Goal: Check status: Check status

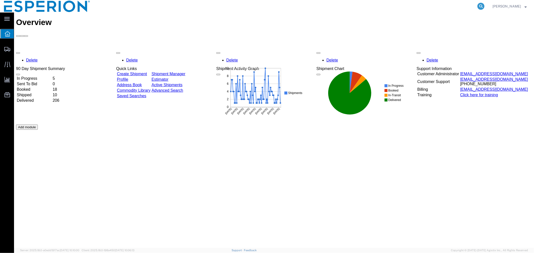
click at [481, 6] on icon at bounding box center [480, 6] width 7 height 7
click at [436, 6] on input "search" at bounding box center [401, 6] width 152 height 12
paste input "56556940"
type input "56556940"
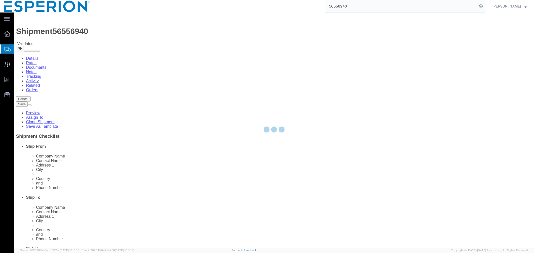
select select
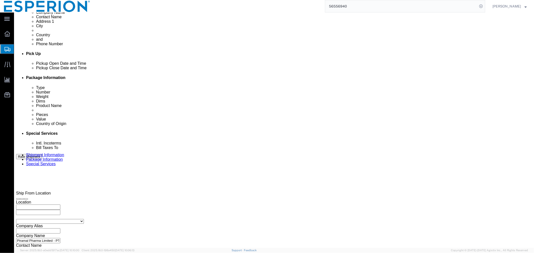
scroll to position [223, 0]
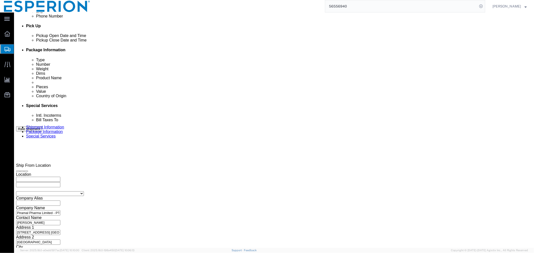
click link "Documents"
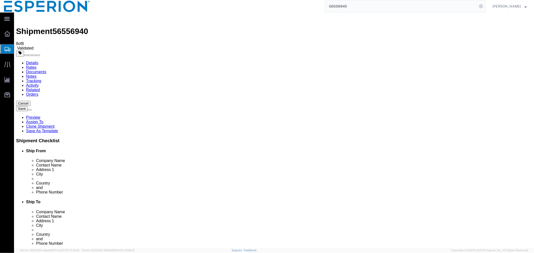
checkbox input "true"
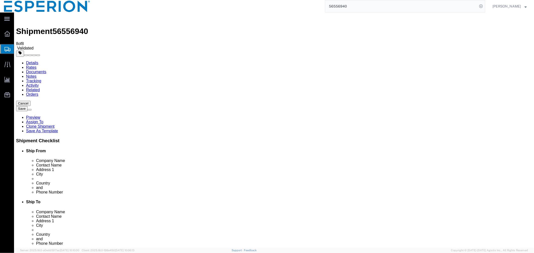
checkbox input "true"
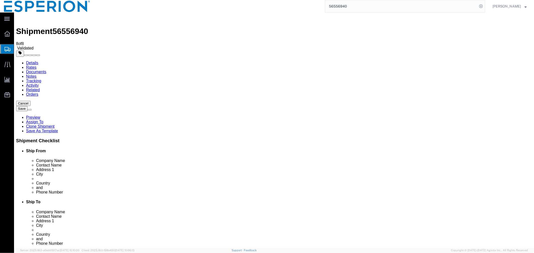
checkbox input "true"
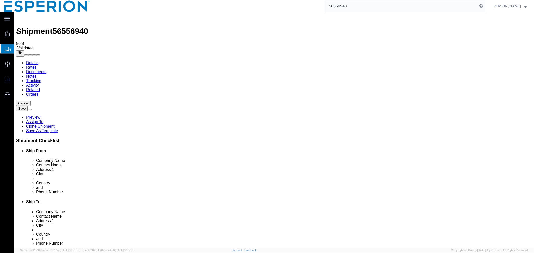
checkbox input "true"
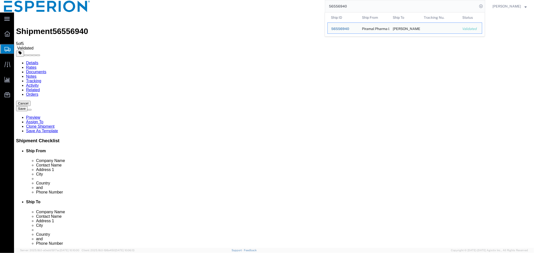
click at [348, 7] on input "56556940" at bounding box center [401, 6] width 152 height 12
click at [233, 23] on div "Shipment 56556940 5 of 5 Validated" at bounding box center [274, 32] width 516 height 36
drag, startPoint x: 350, startPoint y: 5, endPoint x: 289, endPoint y: 2, distance: 61.1
click at [289, 2] on div "56556940 Ship ID Ship From Ship To Tracking Nu. Status Ship ID 56556940 Ship Fr…" at bounding box center [289, 6] width 391 height 13
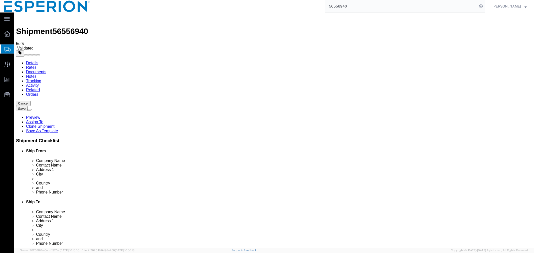
paste input "64371"
type input "56564371"
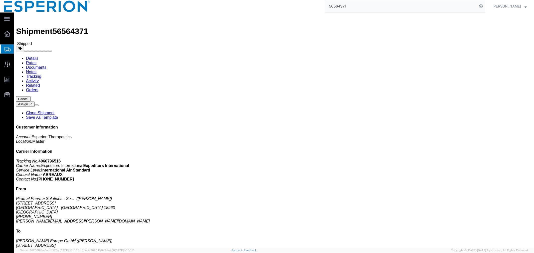
click link "Tracking"
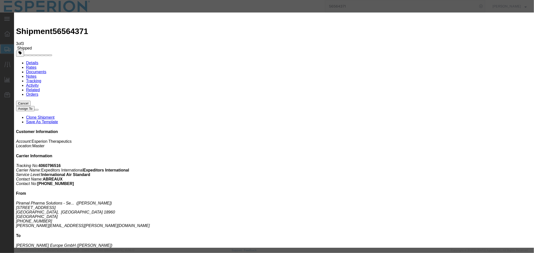
type input "09/05/2025"
type input "8:50 AM"
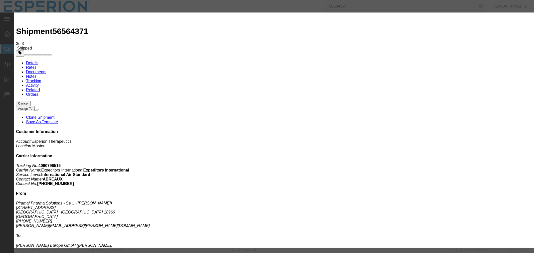
select select "DELIVRED"
type input "Schneider"
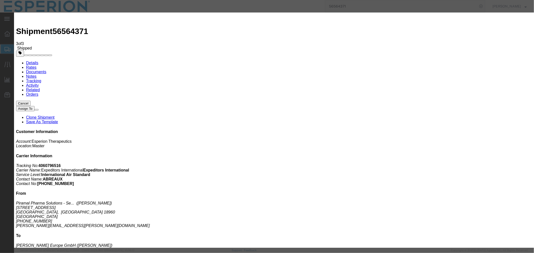
select select "{"pickupDeliveryInfoId": "122419089","pickupOrDelivery": "D","stopNum": "100","…"
select select "DE"
type input "Pfaffenhofen an der Ilm"
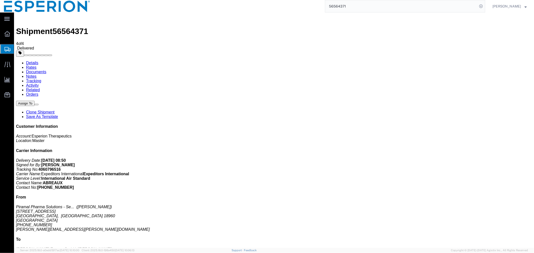
click at [46, 70] on link "Documents" at bounding box center [36, 72] width 20 height 4
checkbox input "true"
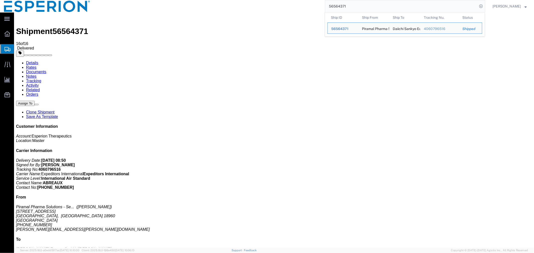
drag, startPoint x: 355, startPoint y: 6, endPoint x: 276, endPoint y: 2, distance: 78.9
click at [276, 2] on div "56564371 Ship ID Ship From Ship To Tracking Nu. Status Ship ID 56564371 Ship Fr…" at bounding box center [289, 6] width 391 height 13
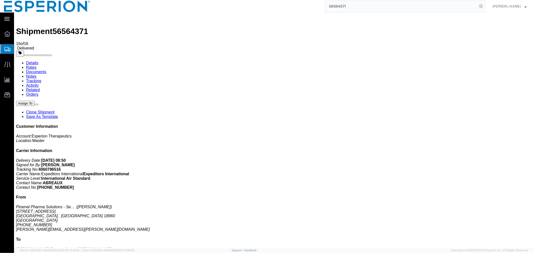
paste input "71893"
type input "56718931"
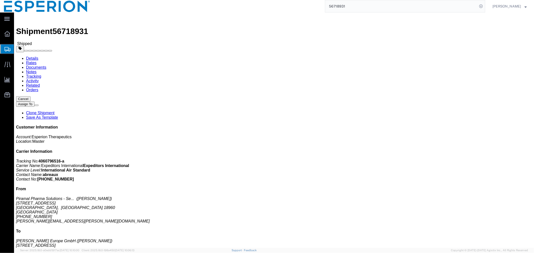
click link "Tracking"
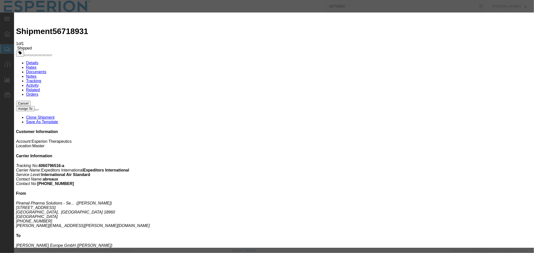
type input "09/05/2025"
type input "8:50 AM"
select select "DELIVRED"
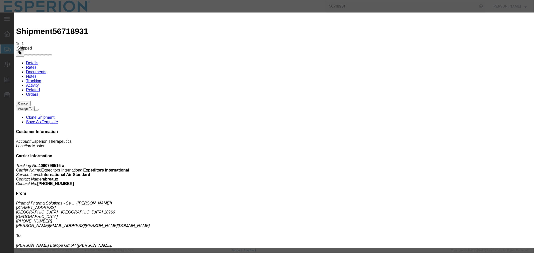
type input "Schneider"
select select "{"pickupDeliveryInfoId": "122732269","pickupOrDelivery": "D","stopNum": "100","…"
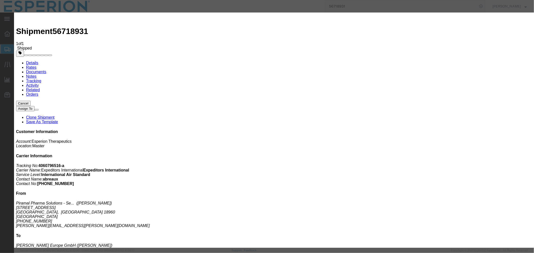
select select "DE"
type input "Pfaffenhofen an der Ilm"
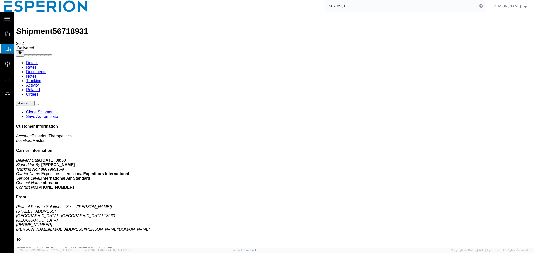
click at [46, 70] on link "Documents" at bounding box center [36, 72] width 20 height 4
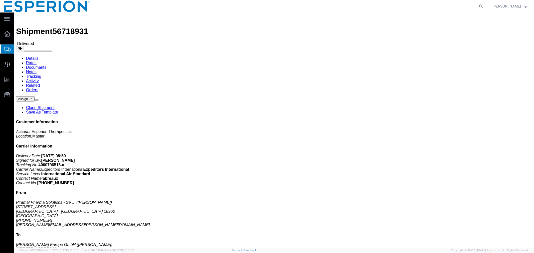
drag, startPoint x: 69, startPoint y: 31, endPoint x: 55, endPoint y: 18, distance: 18.8
click link "Documents"
